Goal: Information Seeking & Learning: Find specific fact

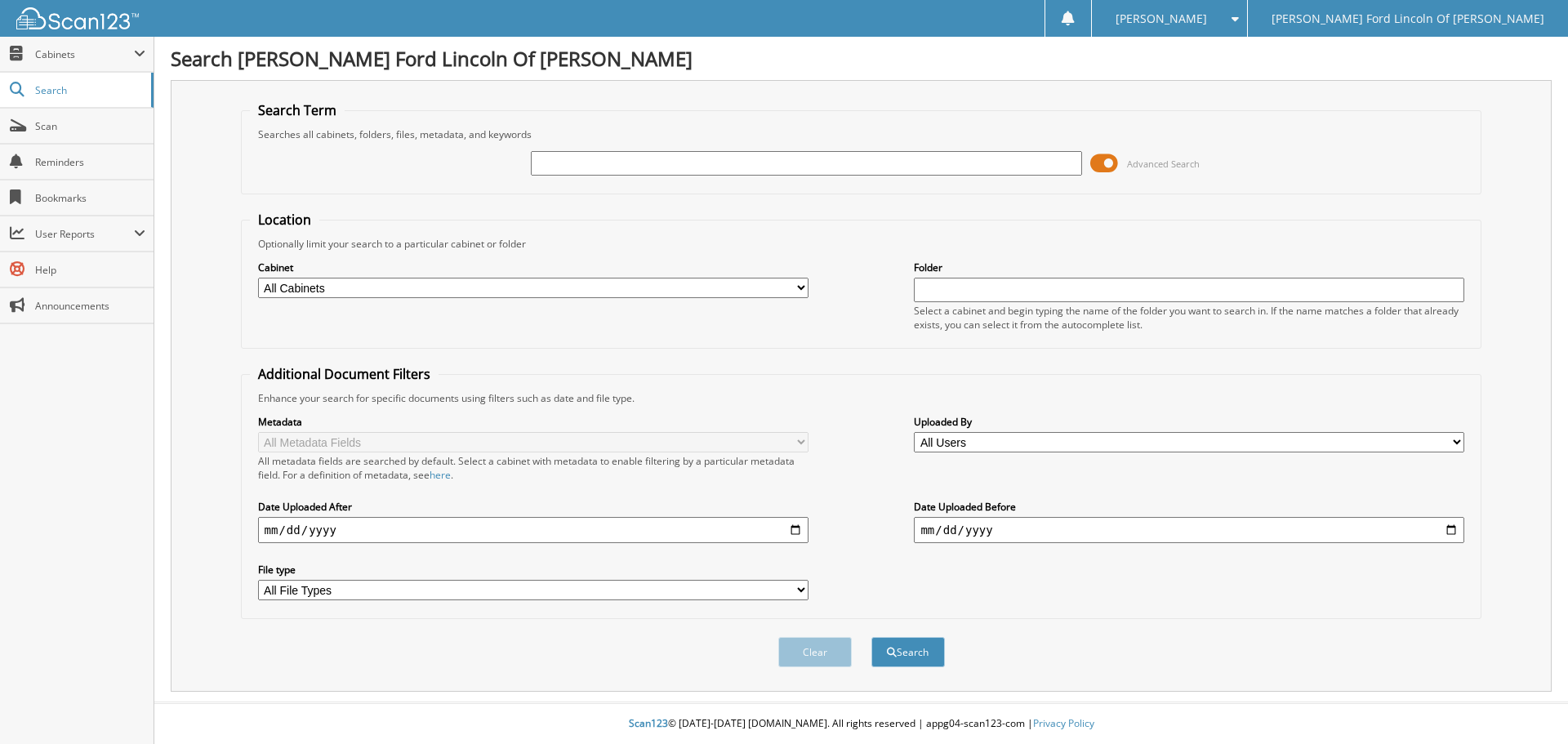
click at [580, 166] on input "text" at bounding box center [806, 163] width 551 height 25
type input "30115"
click at [871, 638] on button "Search" at bounding box center [908, 652] width 73 height 31
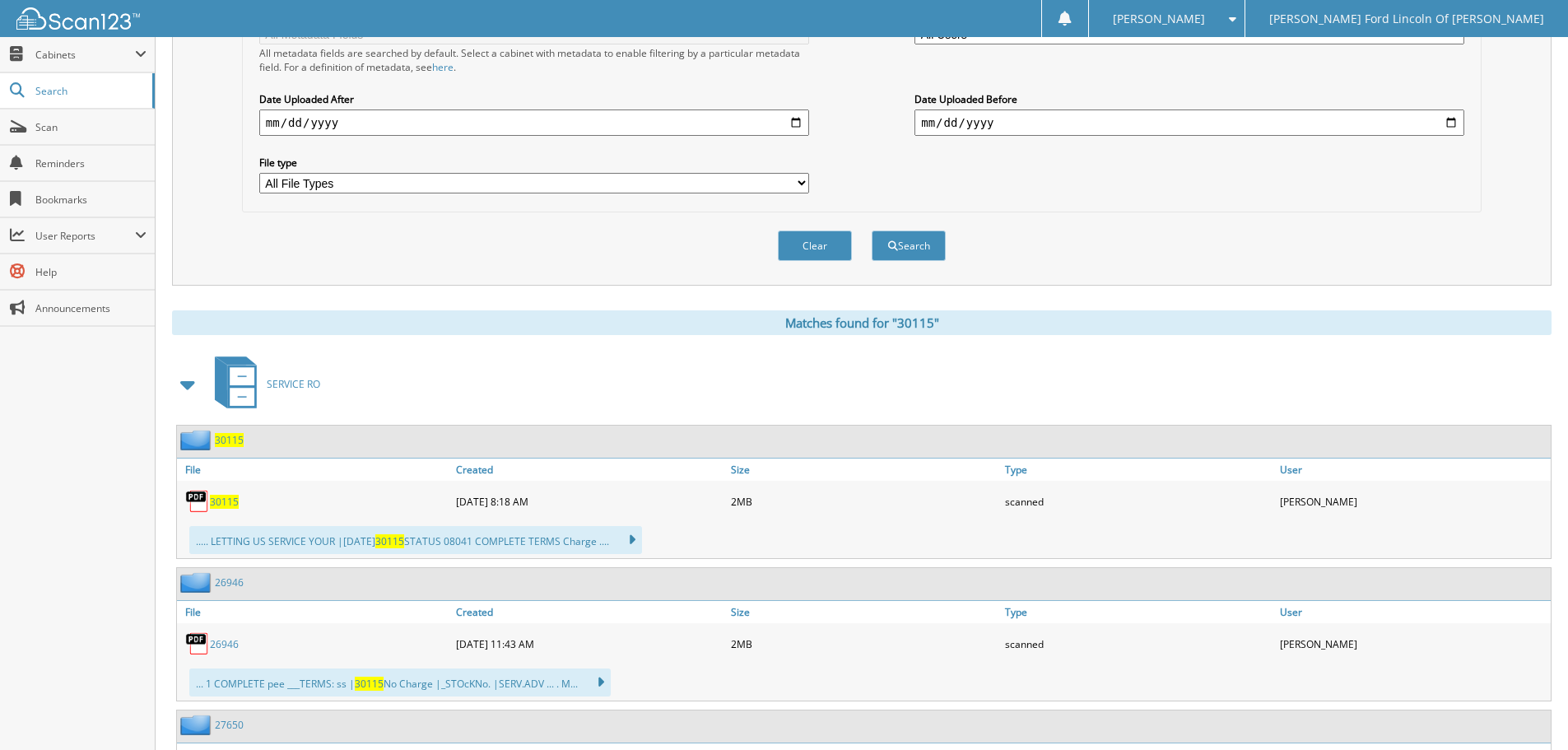
click at [232, 437] on span "30115" at bounding box center [229, 440] width 29 height 14
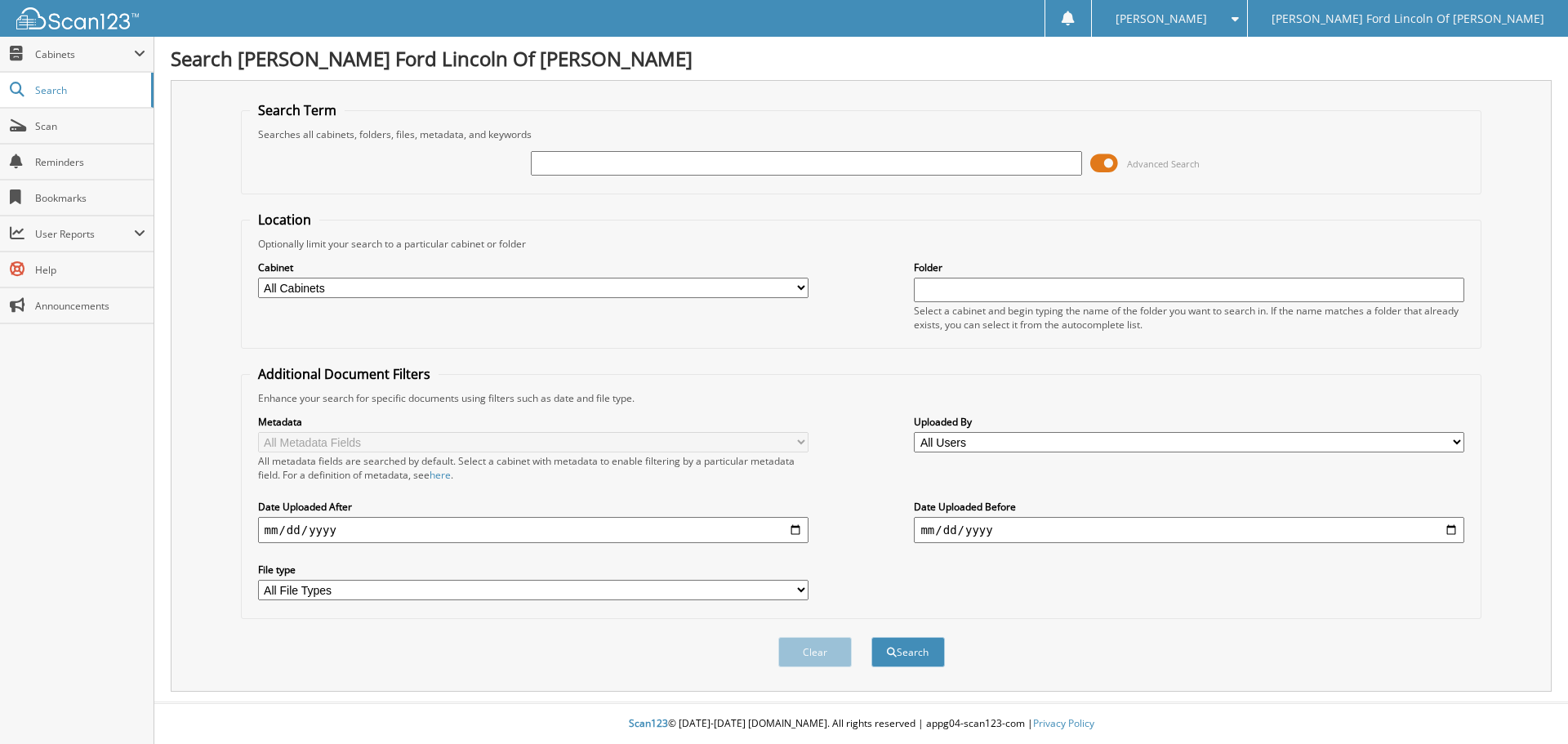
click at [568, 156] on input "text" at bounding box center [806, 163] width 551 height 25
type input "51237"
click at [871, 638] on button "Search" at bounding box center [908, 652] width 73 height 31
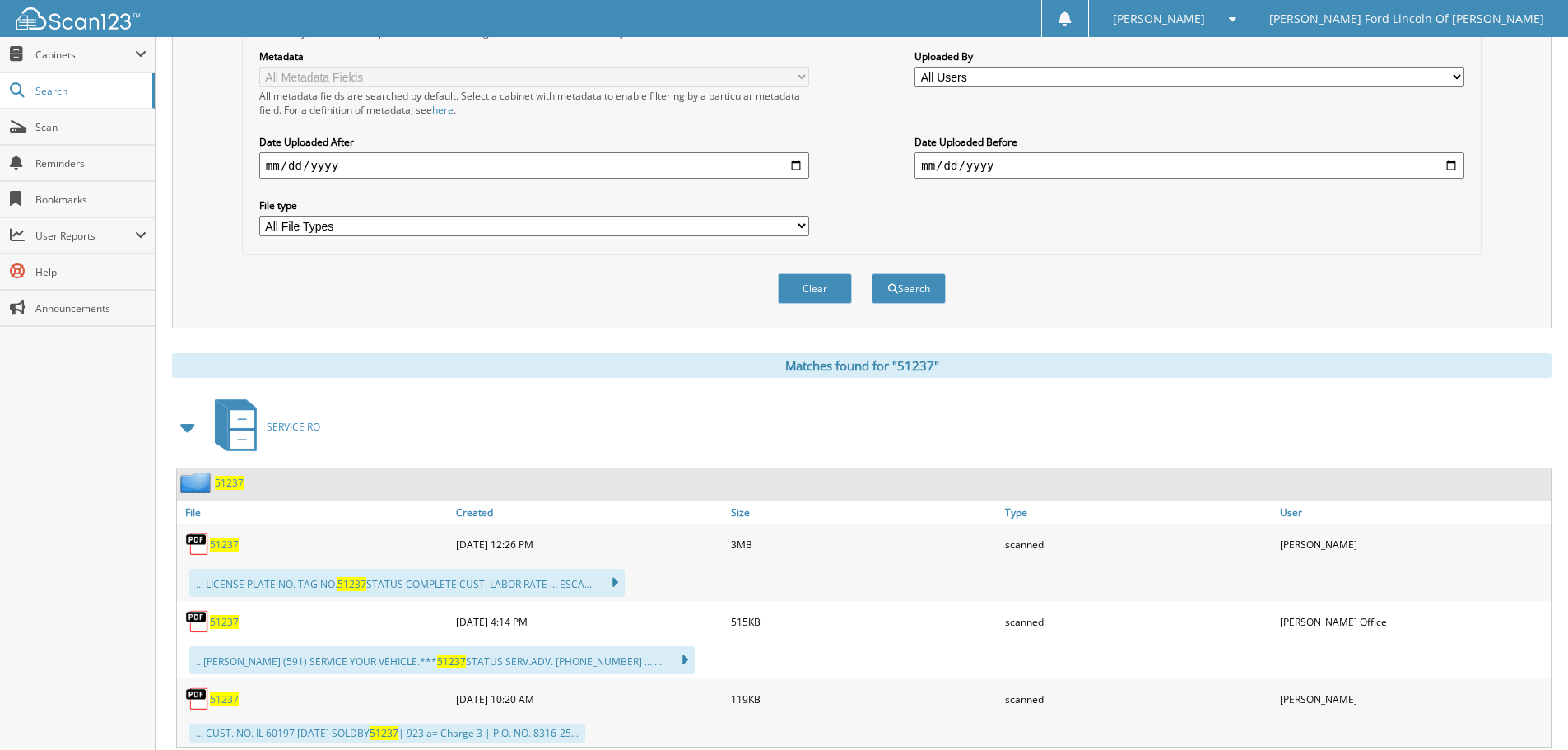
scroll to position [494, 0]
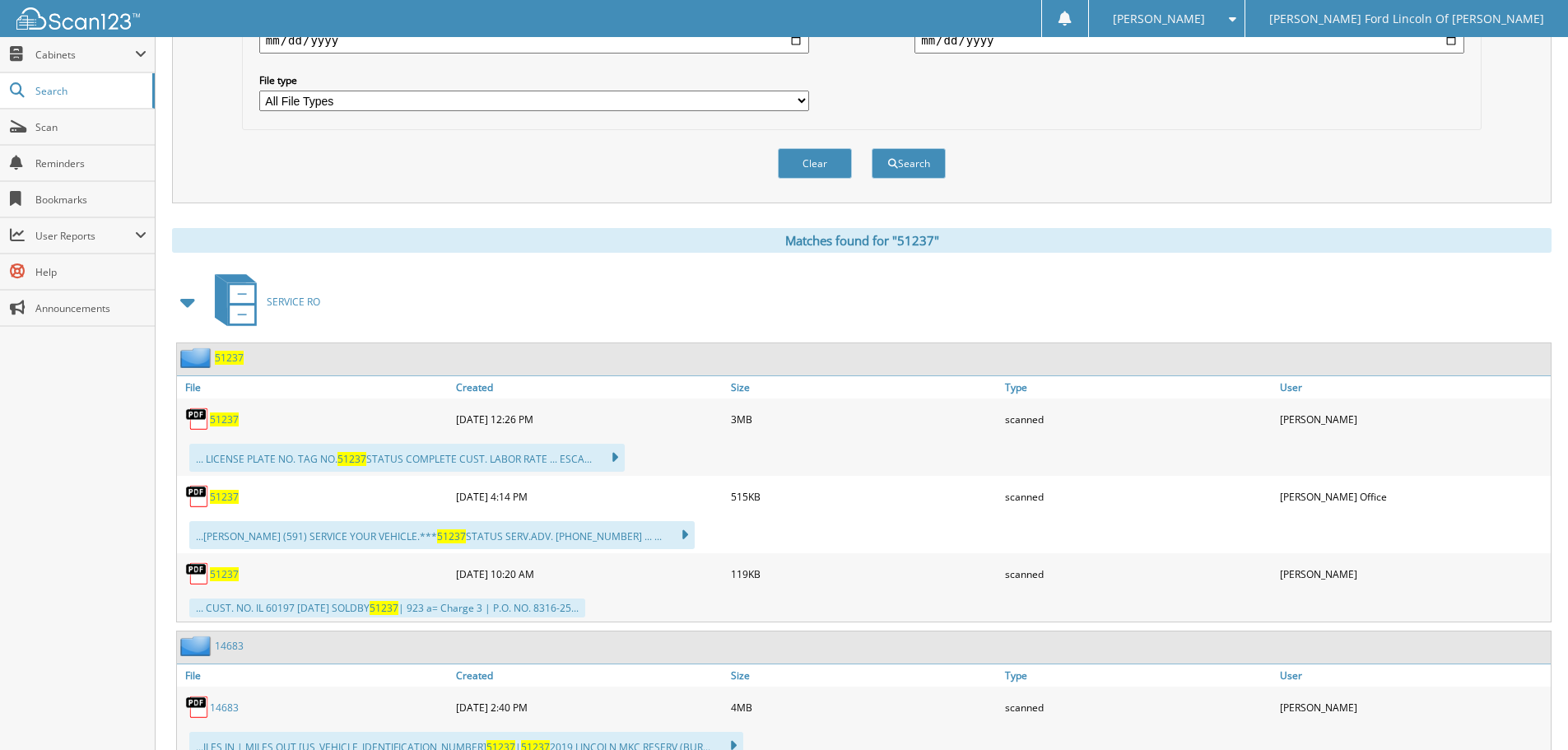
click at [239, 356] on span "51237" at bounding box center [229, 358] width 29 height 14
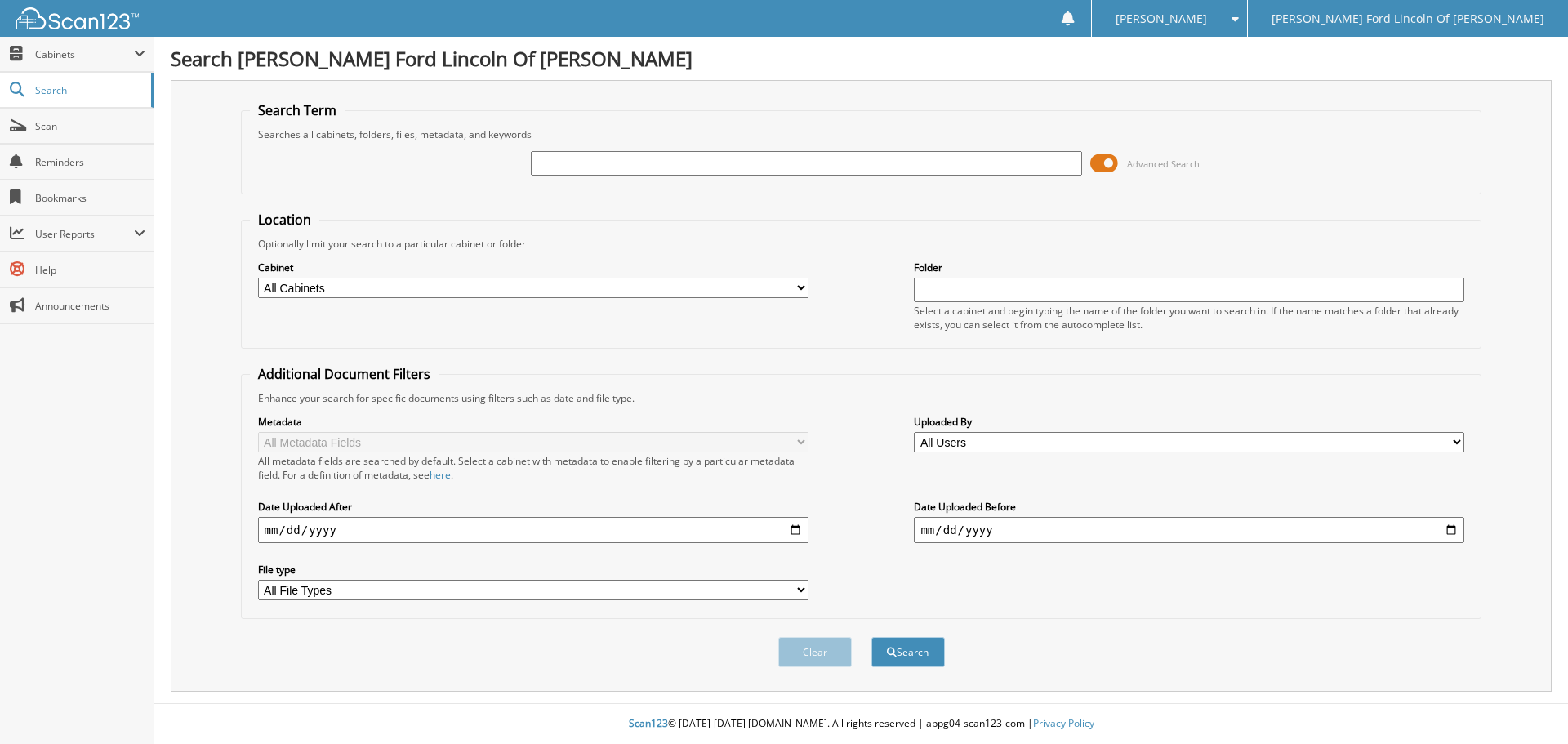
click at [580, 153] on input "text" at bounding box center [806, 163] width 551 height 25
type input "51329"
click at [871, 638] on button "Search" at bounding box center [908, 652] width 73 height 31
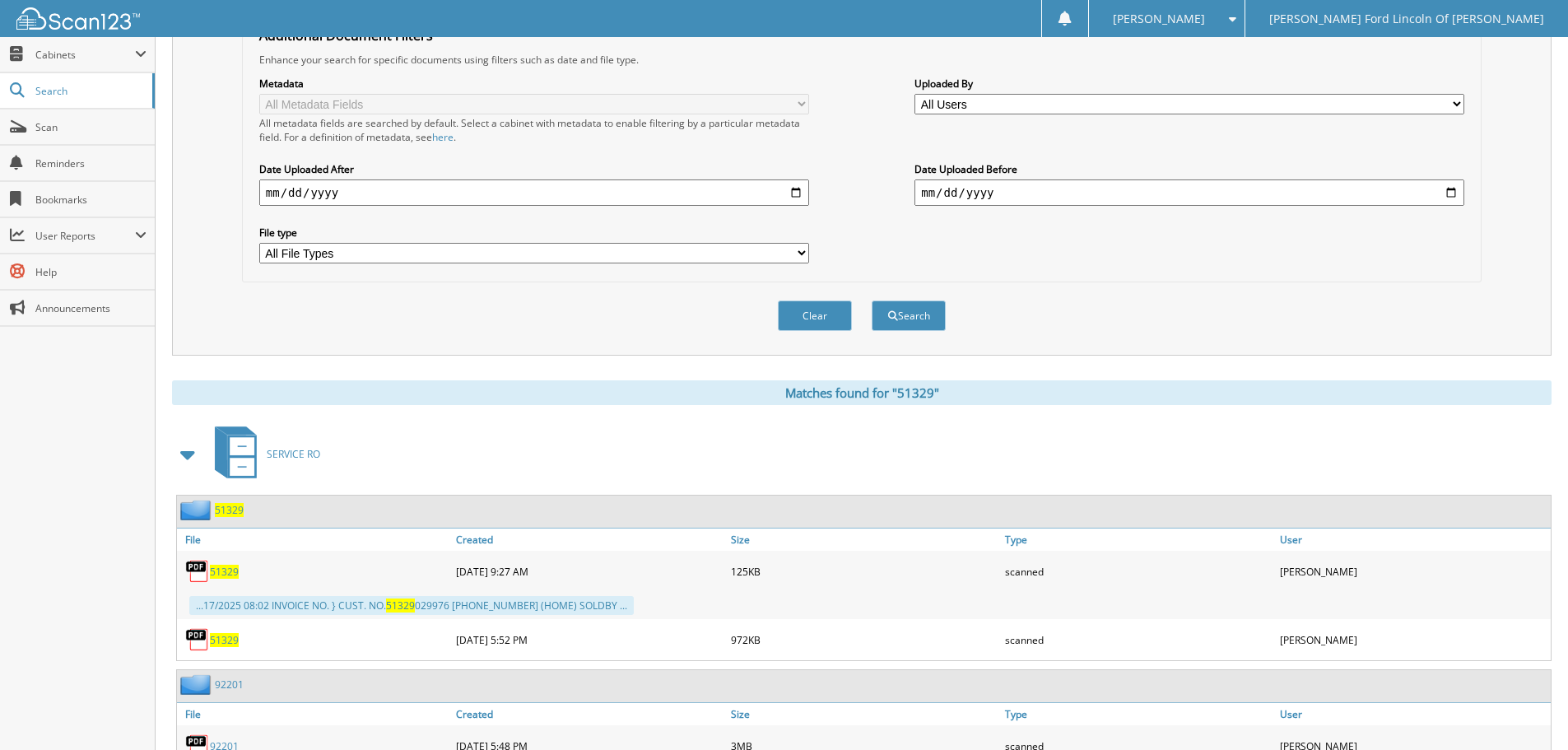
scroll to position [412, 0]
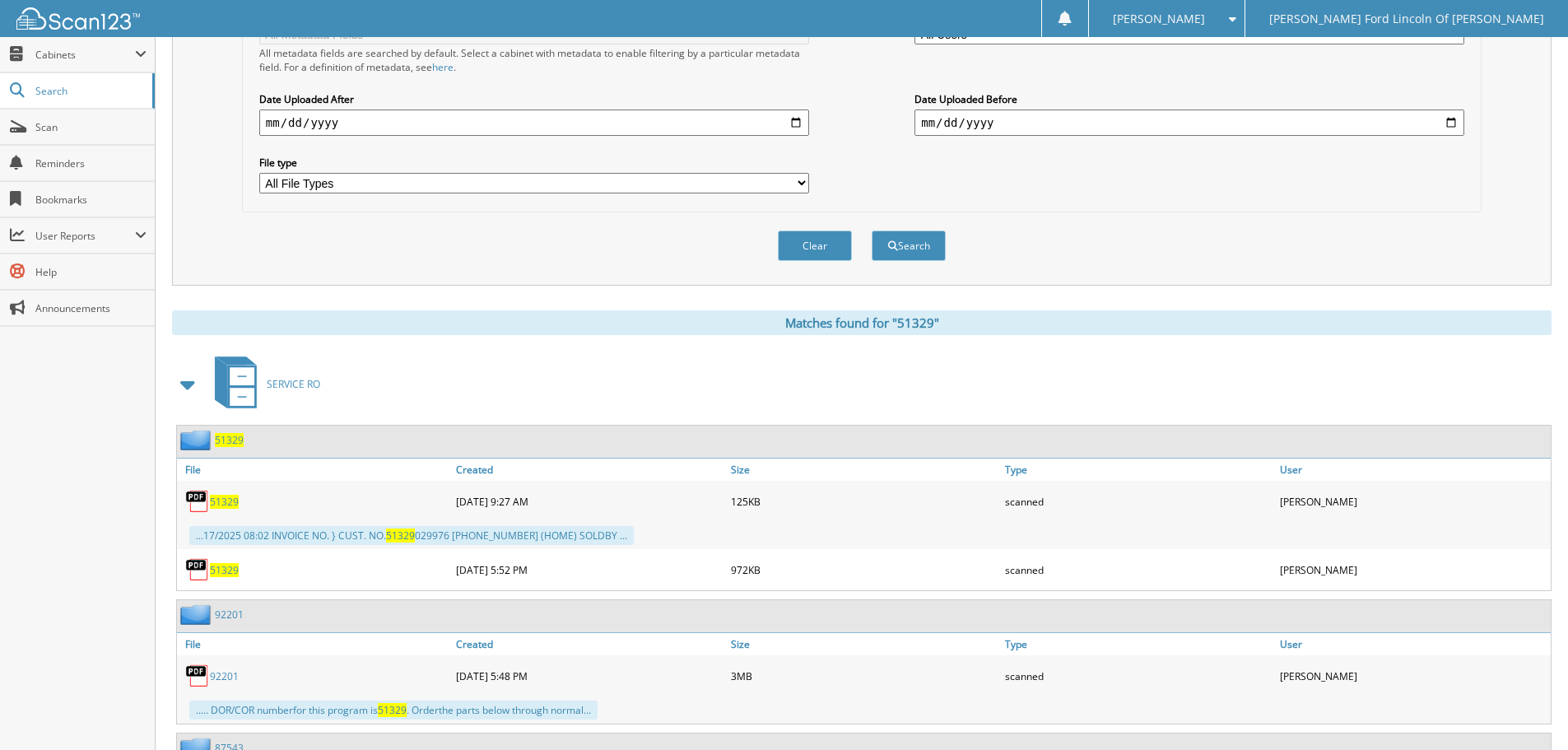
click at [233, 437] on span "51329" at bounding box center [229, 440] width 29 height 14
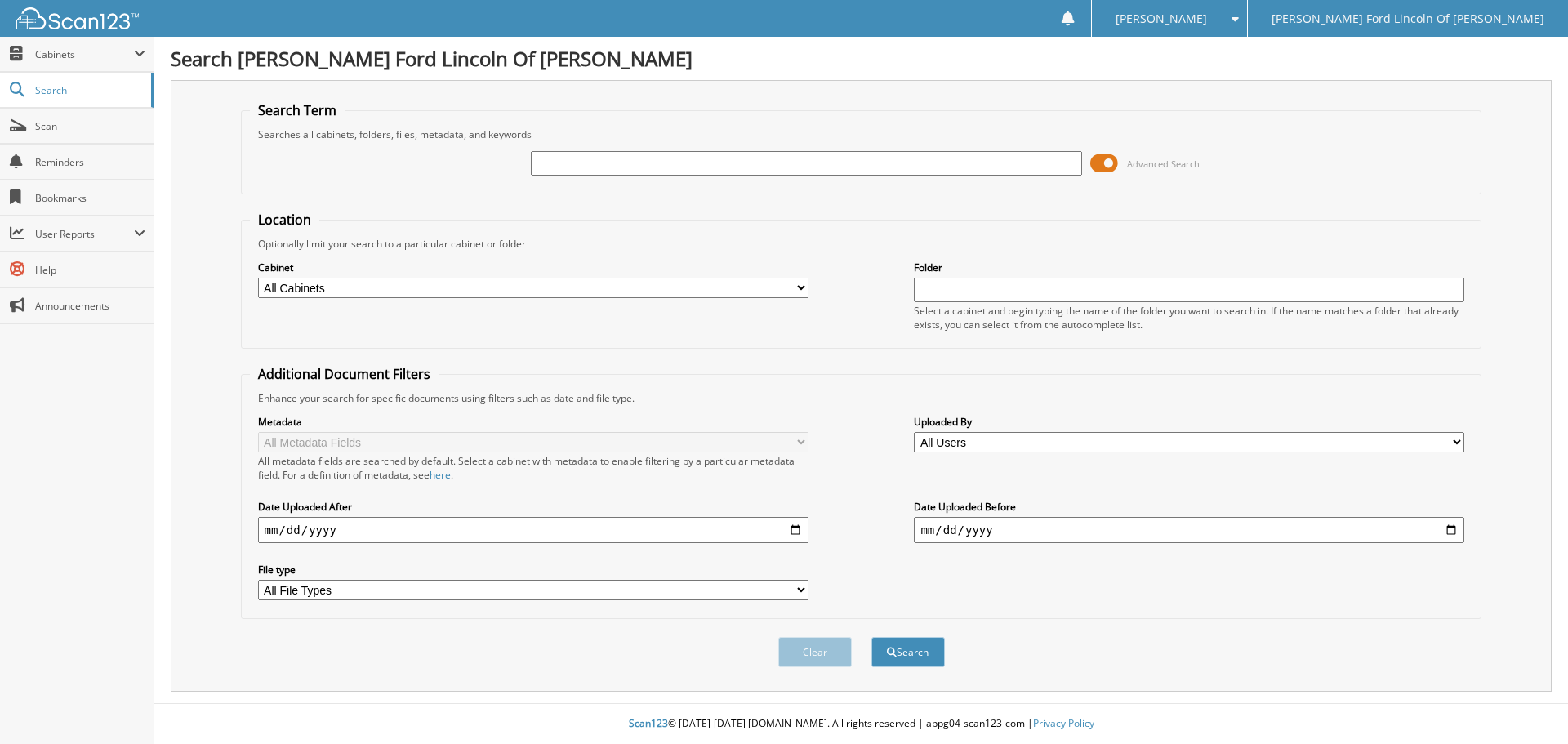
click at [583, 163] on input "text" at bounding box center [806, 163] width 551 height 25
type input "29388"
click at [871, 638] on button "Search" at bounding box center [908, 652] width 73 height 31
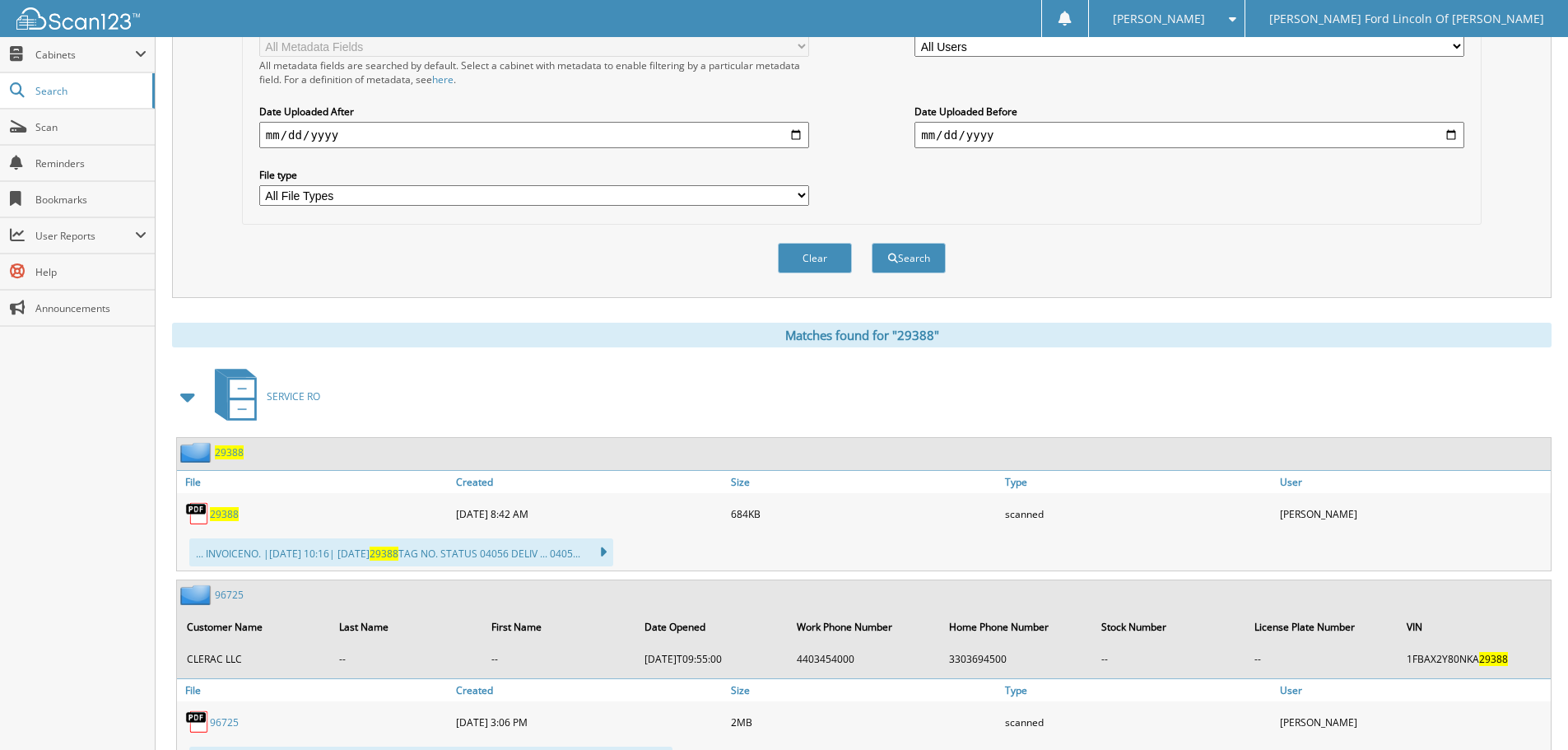
scroll to position [412, 0]
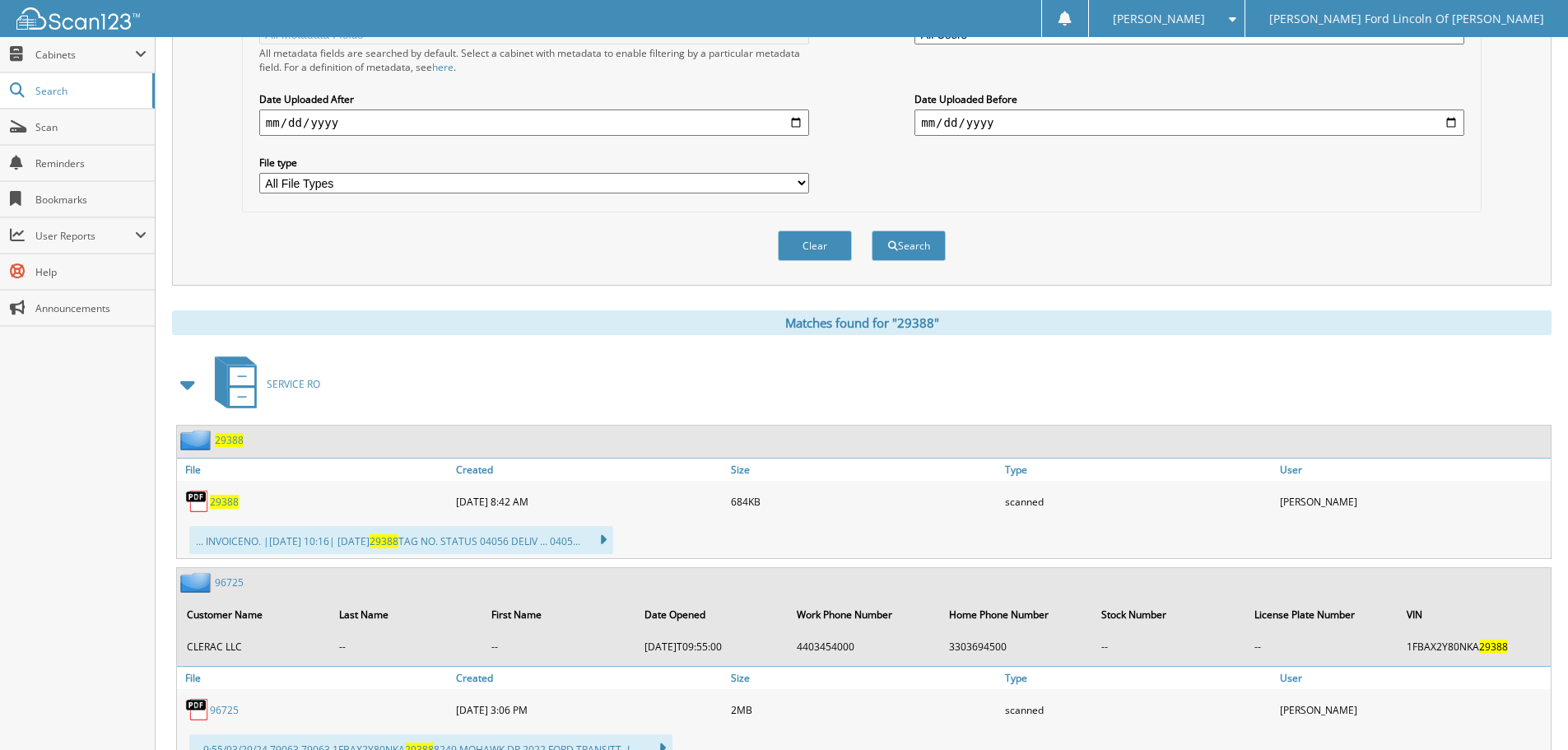
click at [231, 446] on span "29388" at bounding box center [229, 440] width 29 height 14
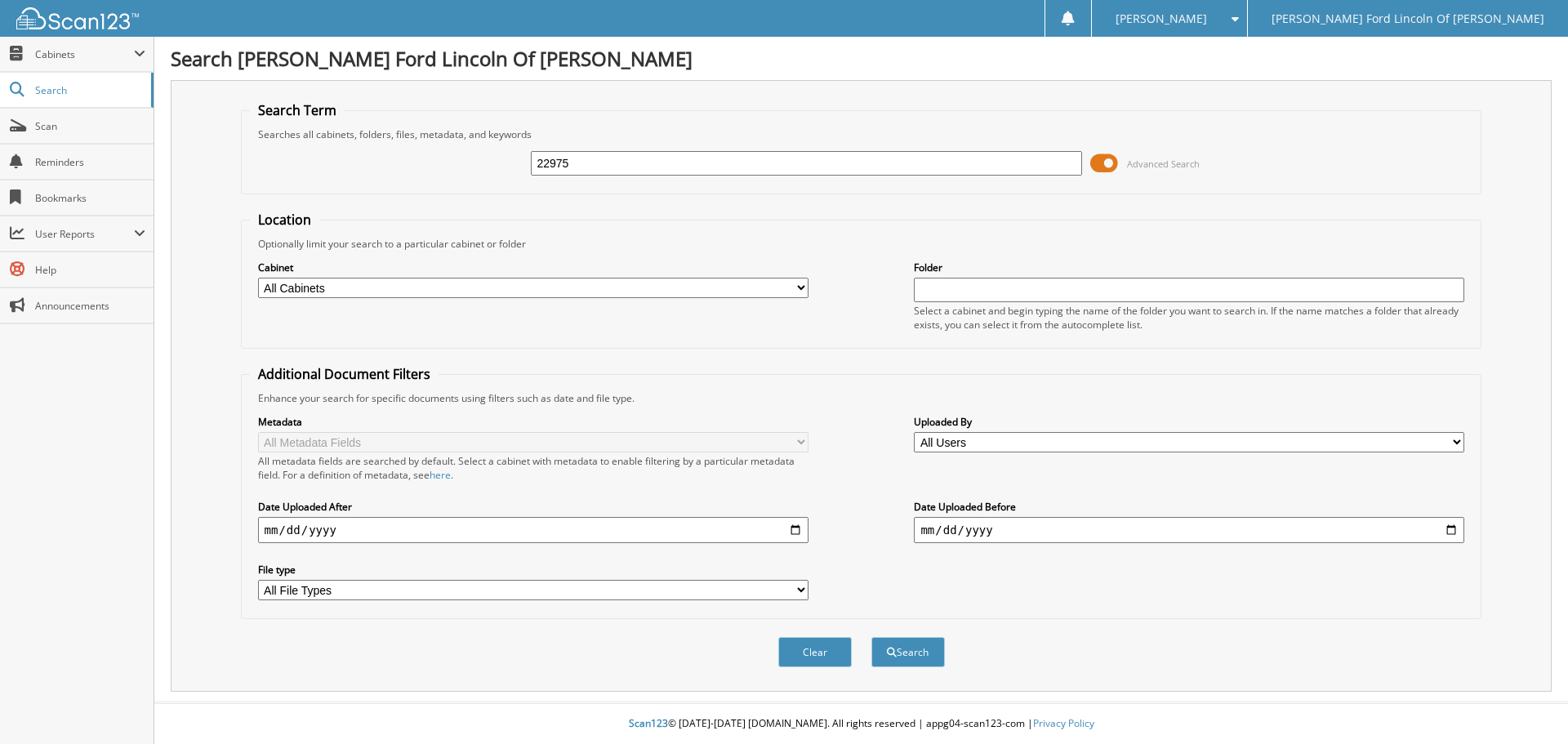
type input "22975"
click at [871, 638] on button "Search" at bounding box center [908, 652] width 73 height 31
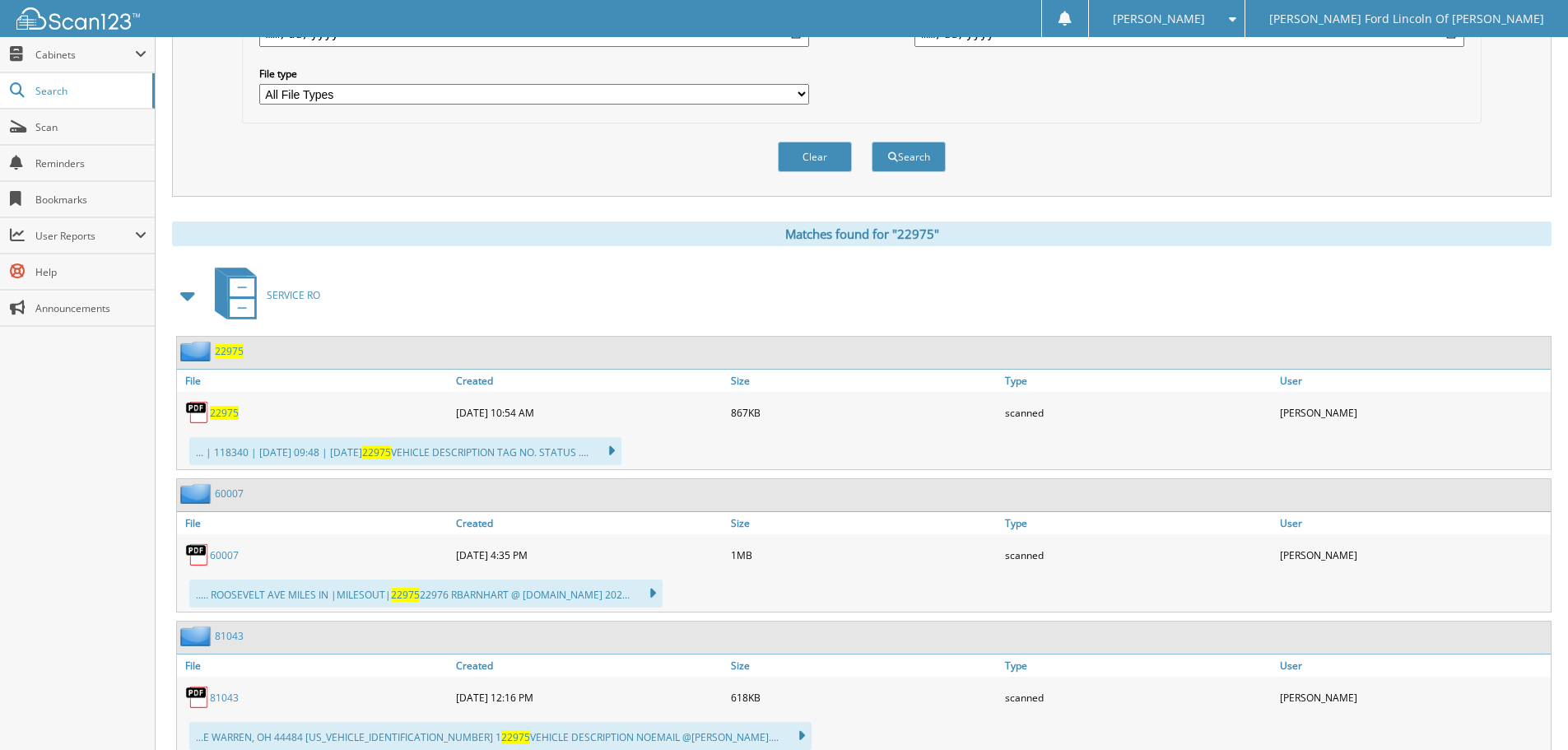
scroll to position [659, 0]
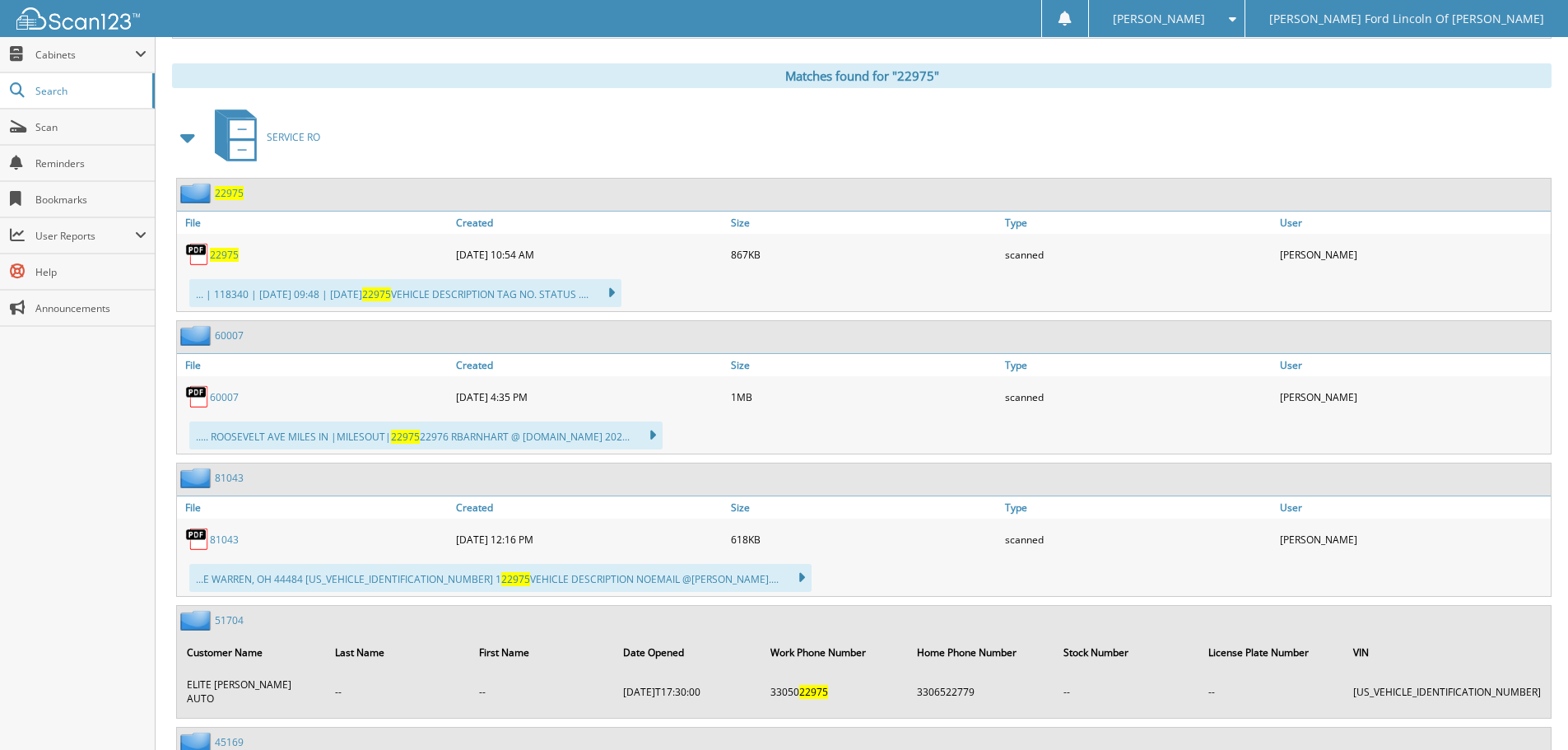
click at [226, 196] on span "22975" at bounding box center [229, 193] width 29 height 14
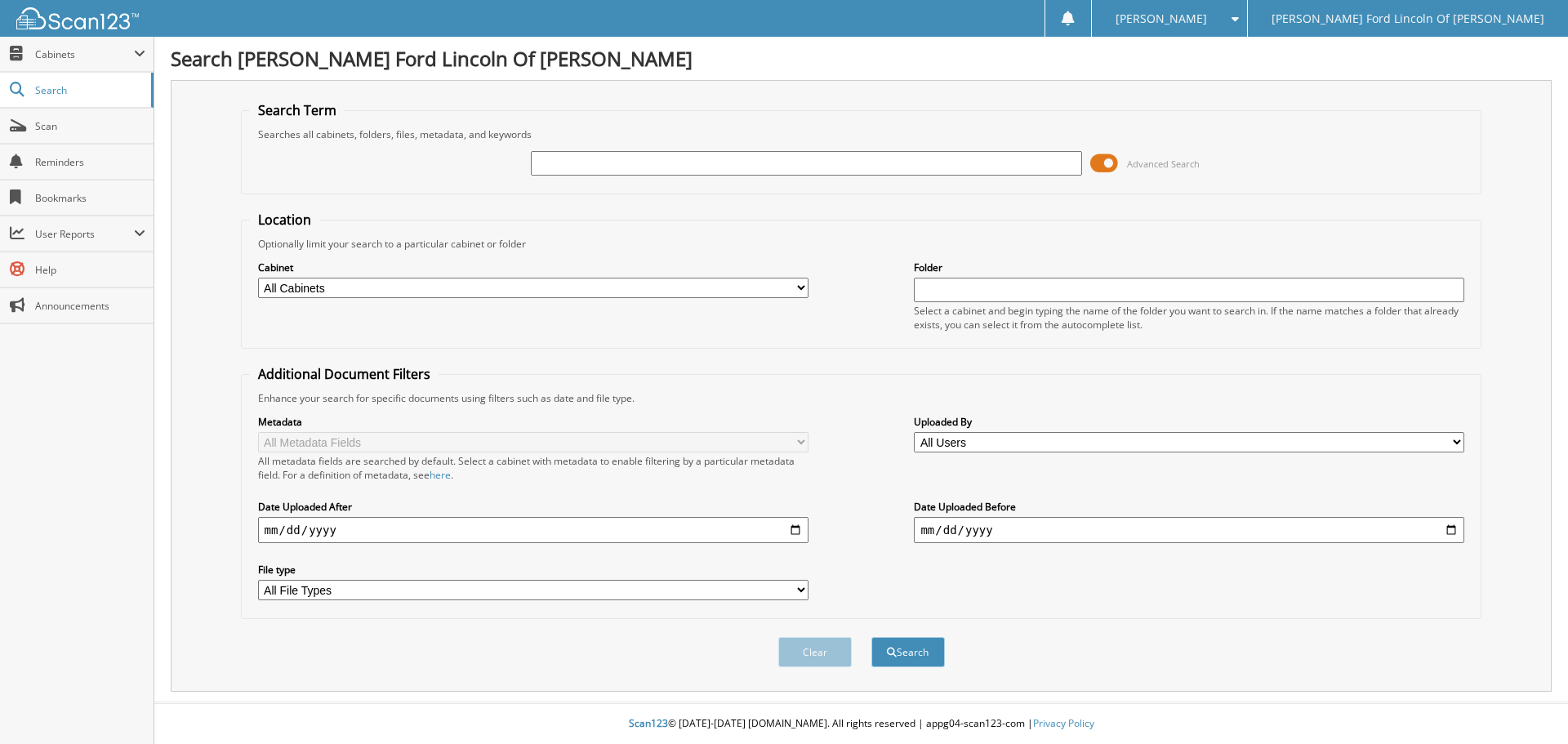
click at [932, 164] on input "text" at bounding box center [806, 163] width 551 height 25
type input "50340"
click at [871, 638] on button "Search" at bounding box center [908, 652] width 73 height 31
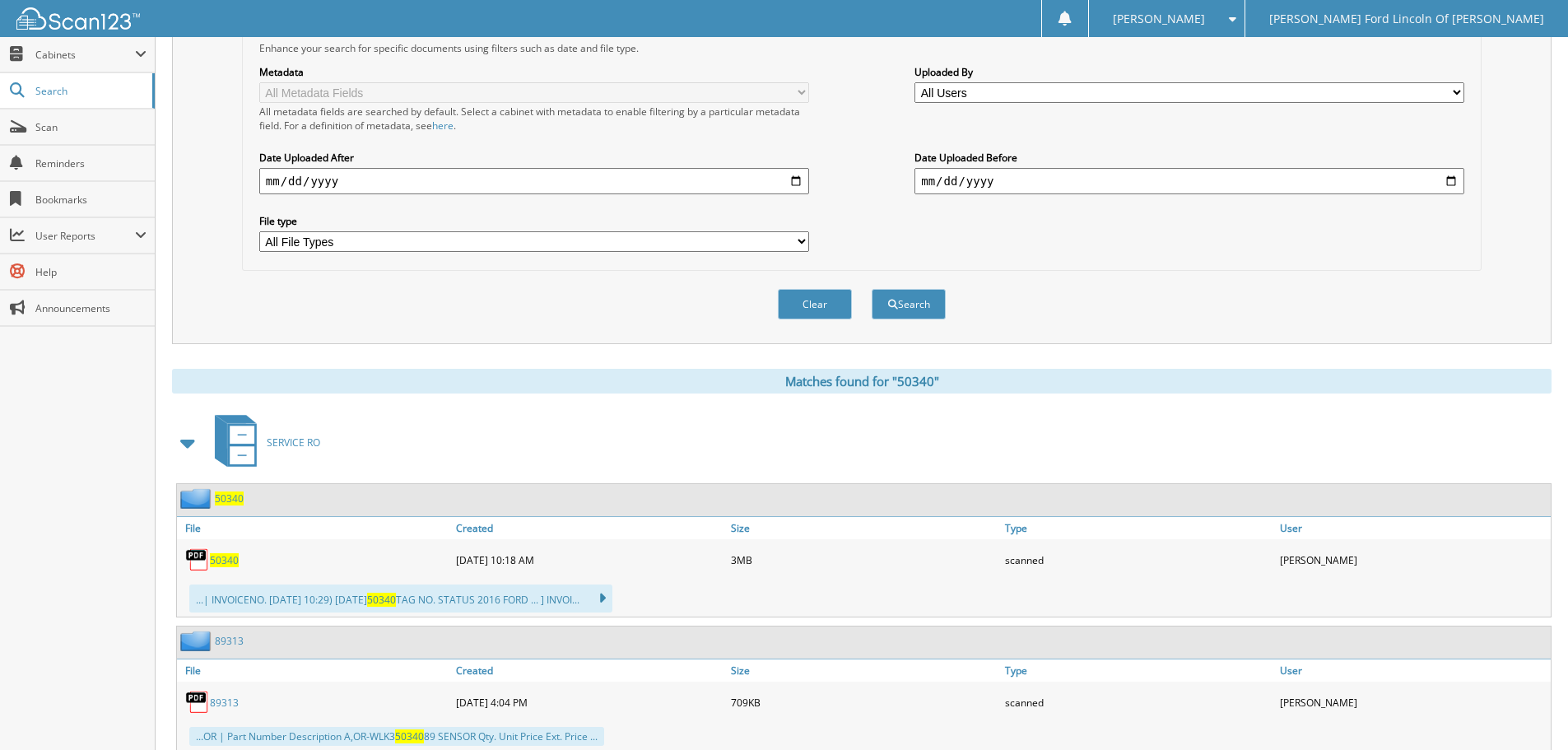
scroll to position [412, 0]
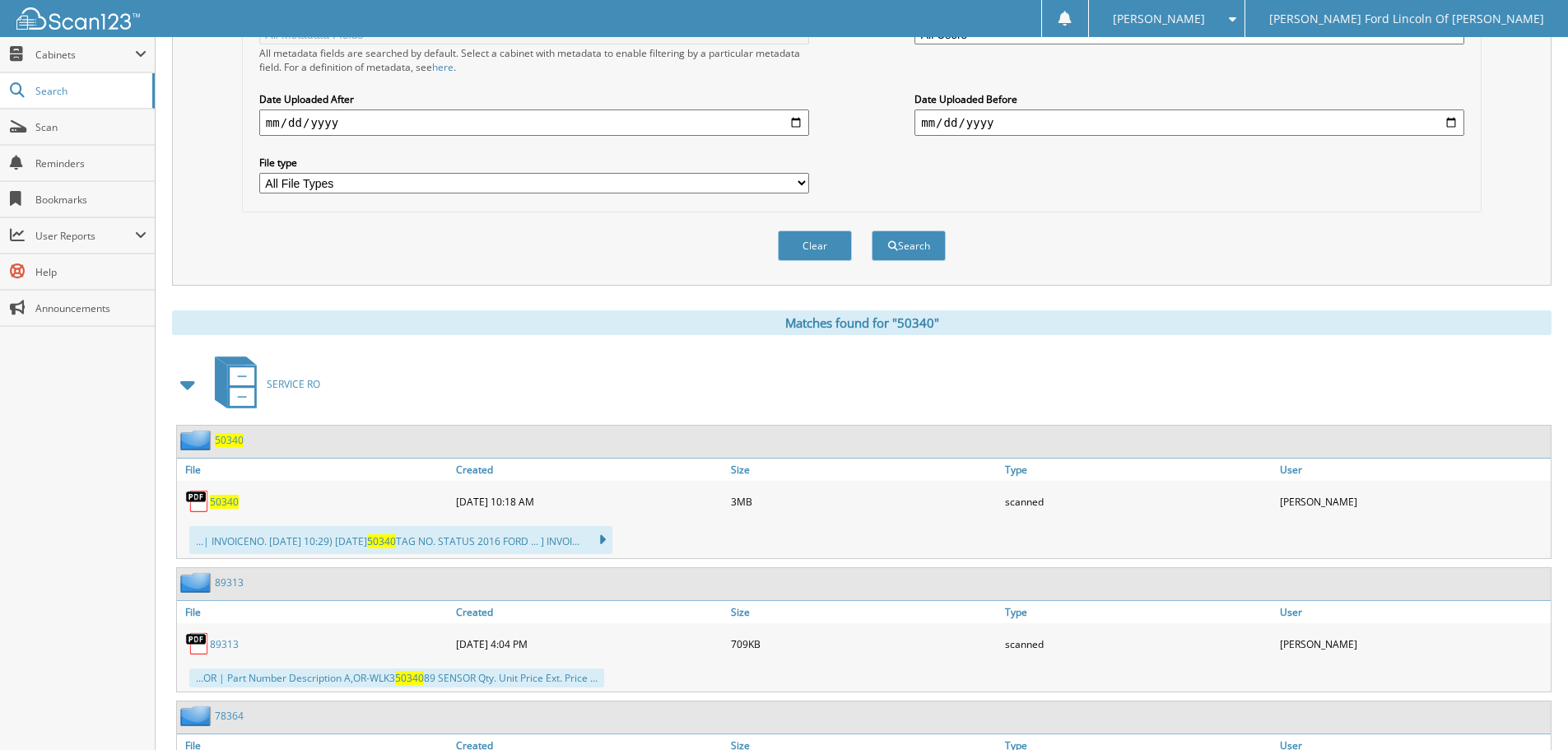
click at [219, 442] on span "50340" at bounding box center [229, 440] width 29 height 14
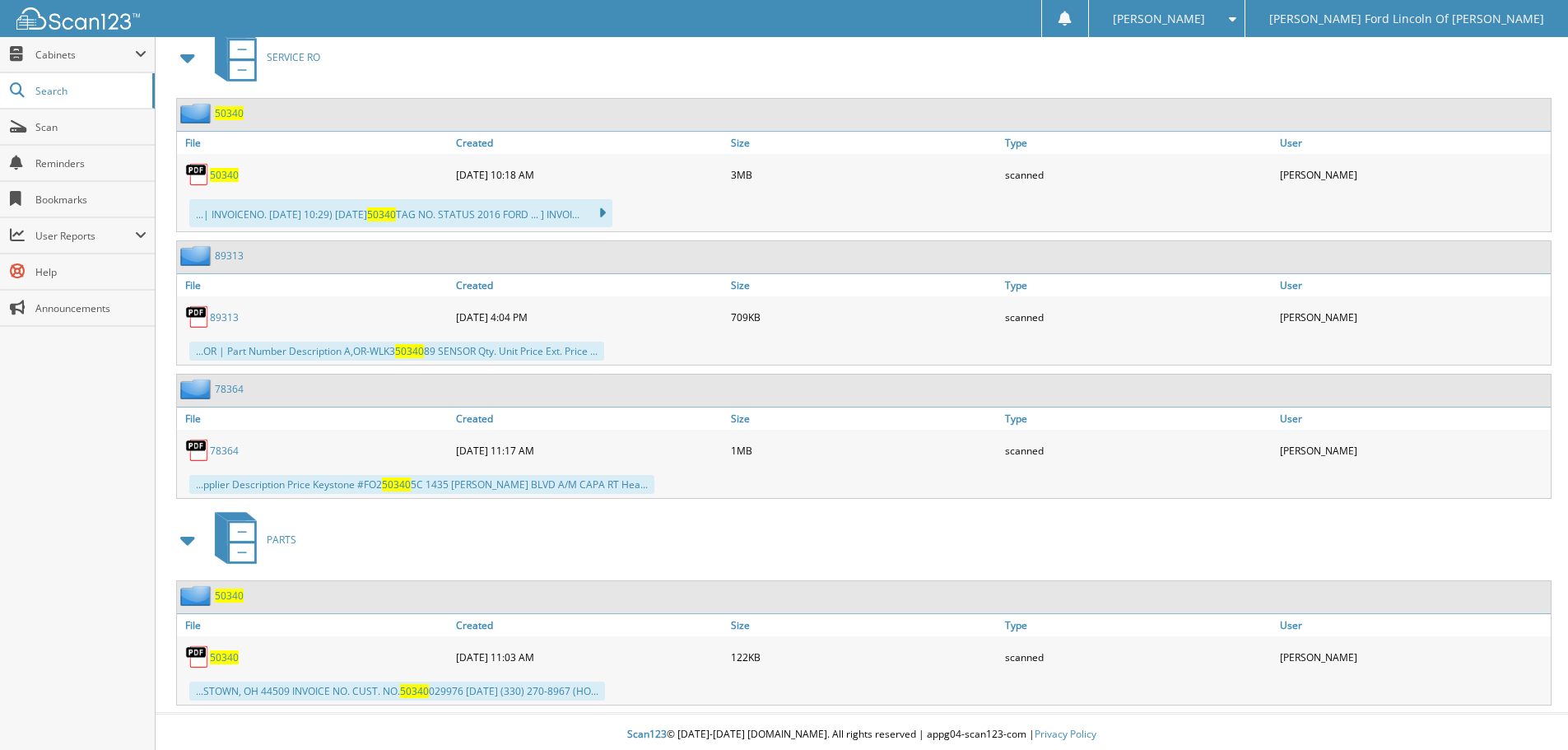
scroll to position [744, 0]
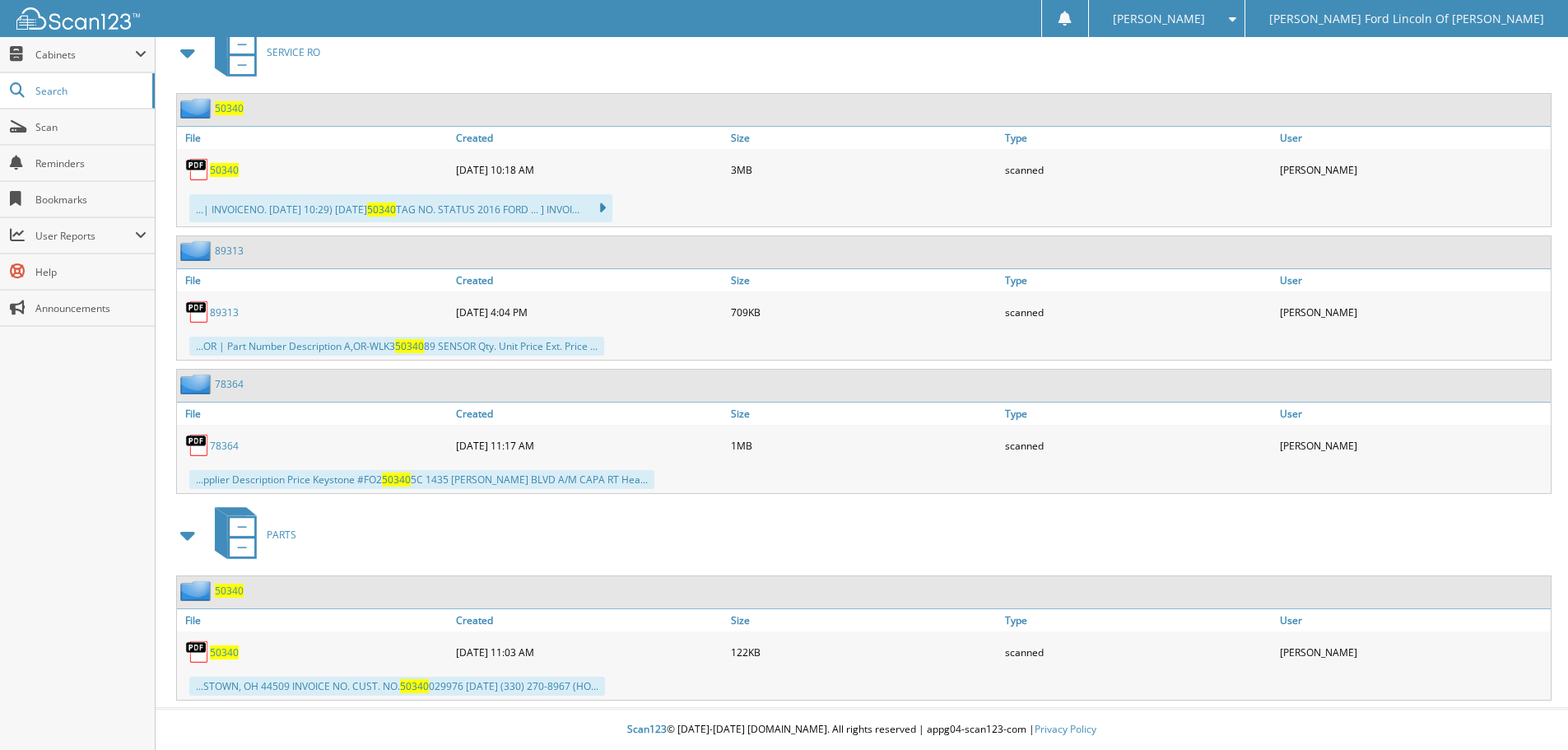
click at [223, 590] on span "50340" at bounding box center [229, 590] width 29 height 14
